Goal: Task Accomplishment & Management: Use online tool/utility

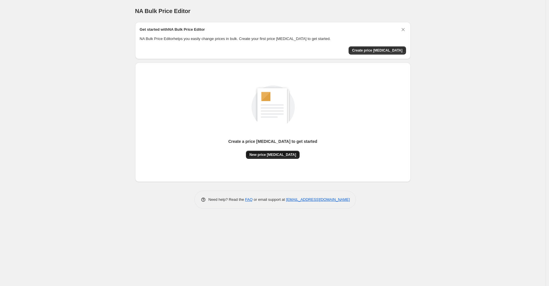
click at [277, 152] on span "New price [MEDICAL_DATA]" at bounding box center [272, 154] width 47 height 5
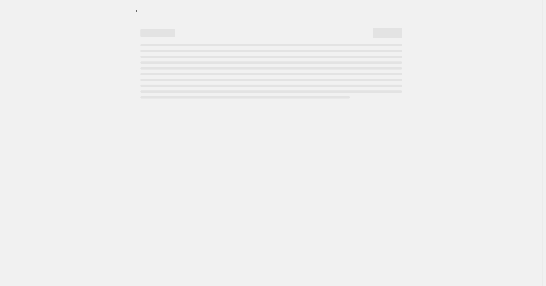
select select "percentage"
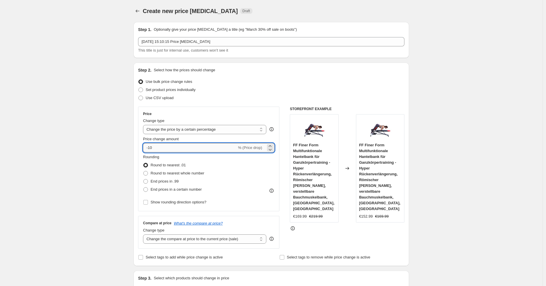
click at [198, 152] on input "-10" at bounding box center [190, 147] width 94 height 9
type input "-1"
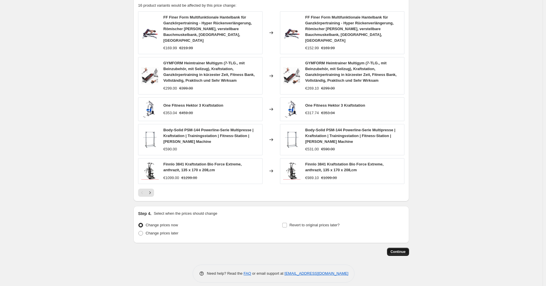
type input "-30"
drag, startPoint x: 396, startPoint y: 250, endPoint x: 360, endPoint y: 192, distance: 68.6
click at [394, 250] on span "Continue" at bounding box center [397, 252] width 15 height 5
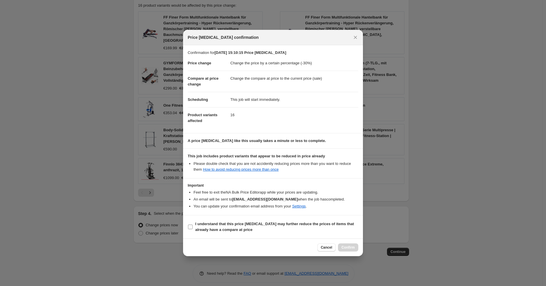
click at [300, 229] on span "I understand that this price [MEDICAL_DATA] may further reduce the prices of it…" at bounding box center [276, 227] width 163 height 12
click at [192, 229] on input "I understand that this price [MEDICAL_DATA] may further reduce the prices of it…" at bounding box center [190, 227] width 5 height 5
checkbox input "true"
click at [344, 246] on span "Confirm" at bounding box center [347, 247] width 13 height 5
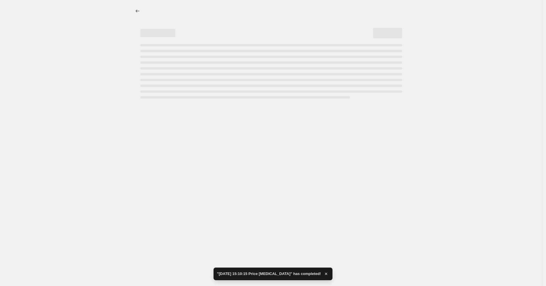
select select "percentage"
